Goal: Navigation & Orientation: Find specific page/section

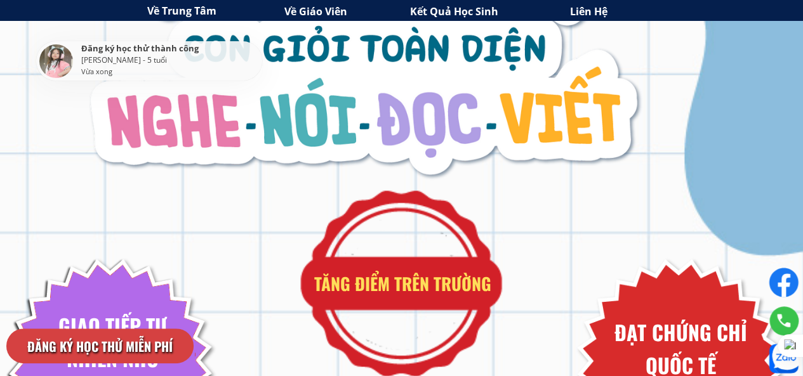
scroll to position [254, 0]
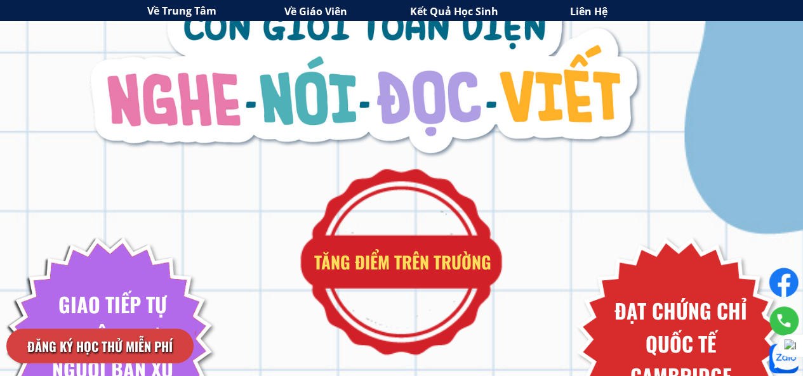
click at [179, 14] on h3 "Về Trung Tâm" at bounding box center [213, 11] width 133 height 16
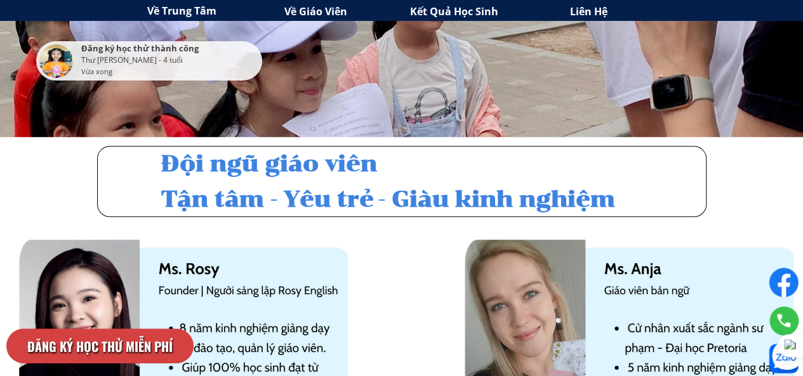
scroll to position [3079, 0]
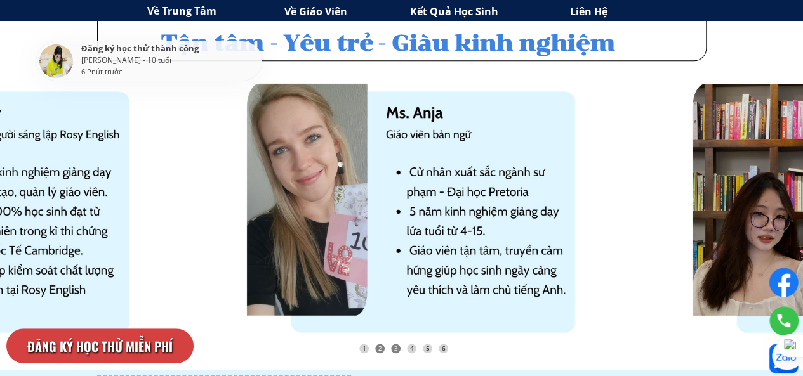
click at [397, 351] on div "3" at bounding box center [396, 349] width 10 height 10
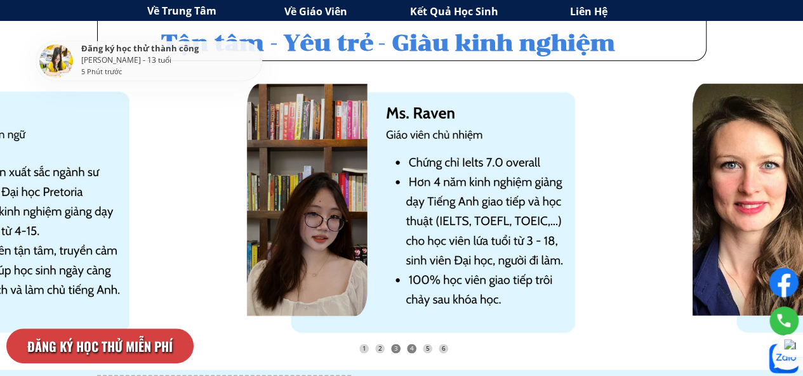
click at [408, 349] on div "4" at bounding box center [412, 349] width 10 height 10
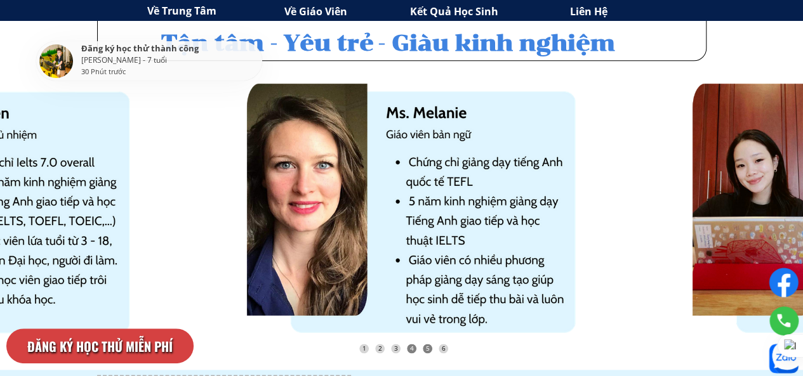
click at [425, 350] on div "5" at bounding box center [428, 349] width 10 height 10
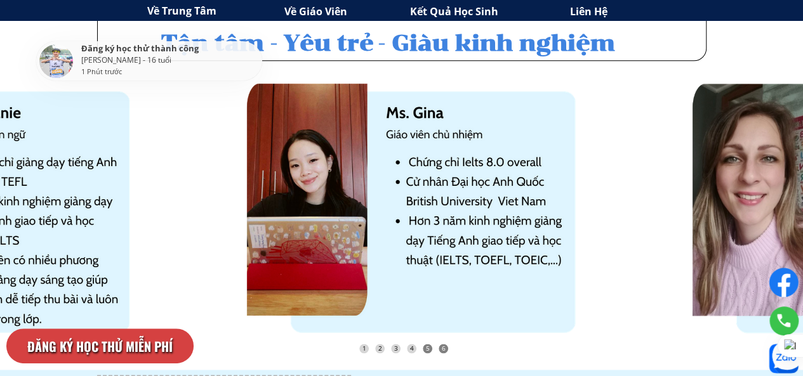
click at [445, 347] on div "6" at bounding box center [443, 349] width 10 height 10
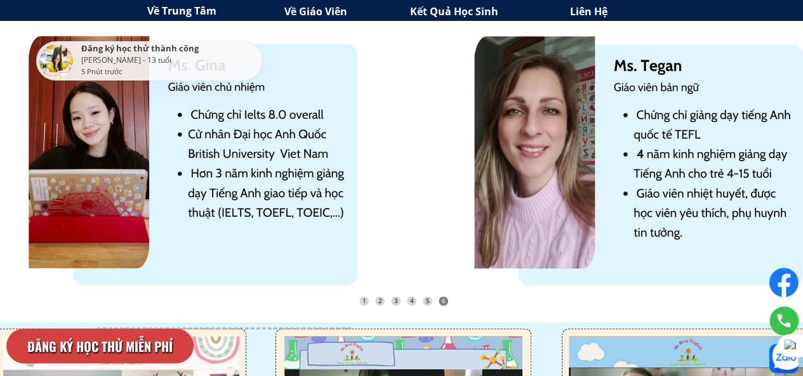
scroll to position [3121, 0]
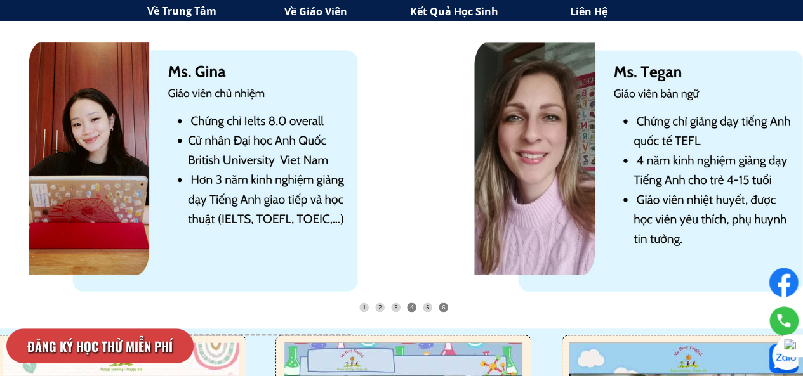
click at [411, 306] on div "4" at bounding box center [412, 308] width 10 height 10
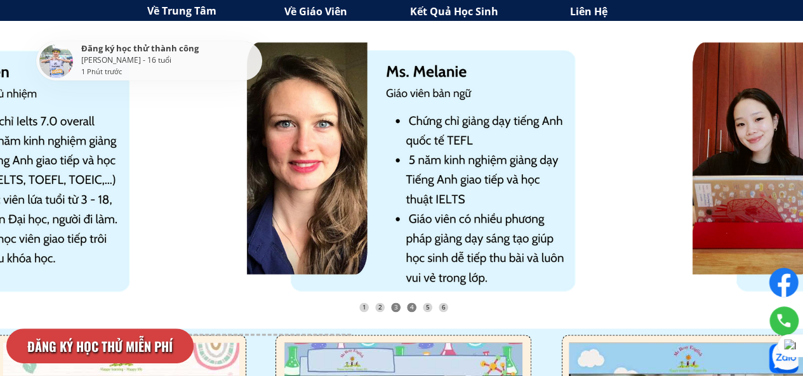
click at [396, 306] on div "3" at bounding box center [396, 308] width 10 height 10
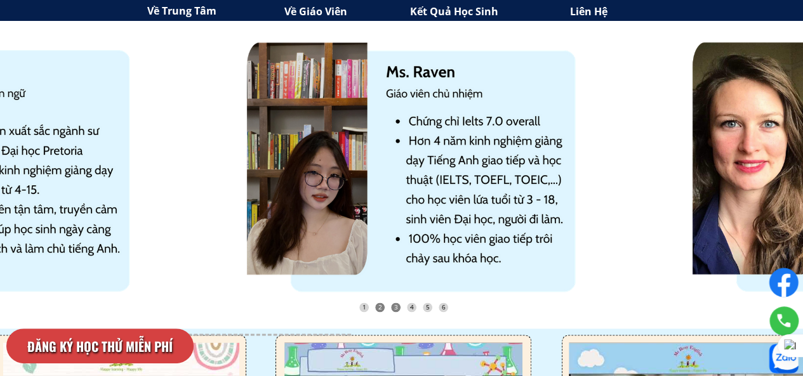
click at [379, 309] on div "2" at bounding box center [380, 308] width 10 height 10
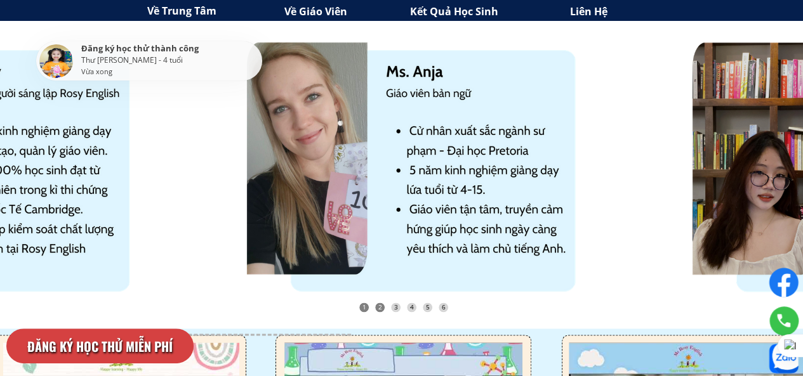
click at [365, 310] on div "1" at bounding box center [364, 308] width 10 height 10
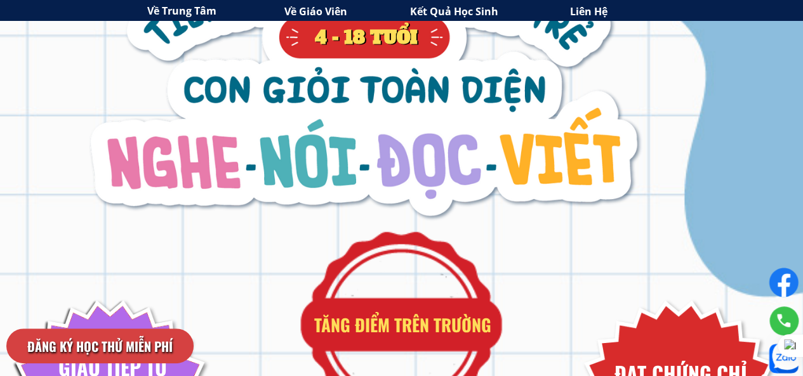
scroll to position [0, 0]
